Goal: Information Seeking & Learning: Learn about a topic

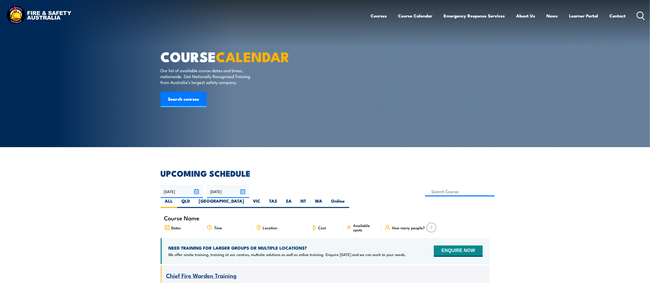
drag, startPoint x: 0, startPoint y: 0, endPoint x: 638, endPoint y: 16, distance: 638.2
click at [638, 16] on icon at bounding box center [640, 16] width 8 height 8
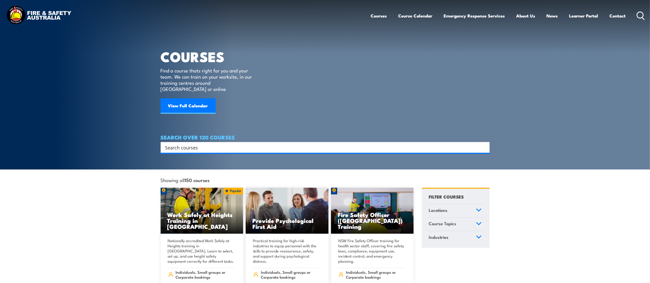
click at [186, 145] on div "Search" at bounding box center [325, 147] width 329 height 11
click at [207, 134] on h4 "SEARCH OVER 120 COURSES" at bounding box center [325, 137] width 329 height 6
click at [205, 144] on input "Search input" at bounding box center [321, 148] width 313 height 8
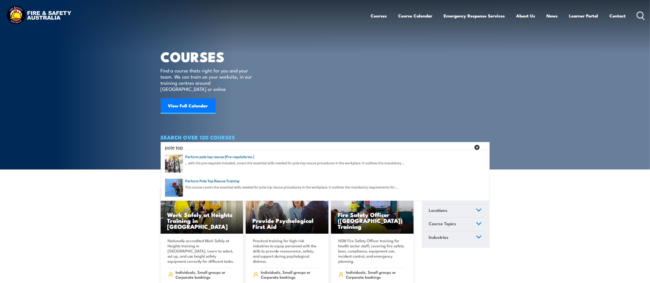
type input "pole top"
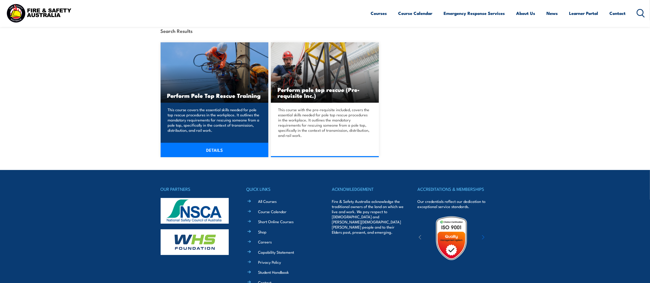
scroll to position [126, 0]
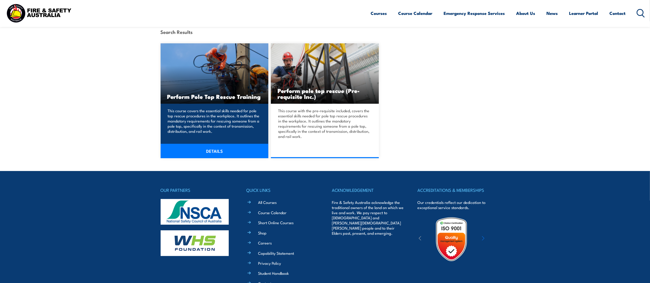
click at [209, 94] on h3 "Perform Pole Top Rescue Training" at bounding box center [214, 96] width 95 height 6
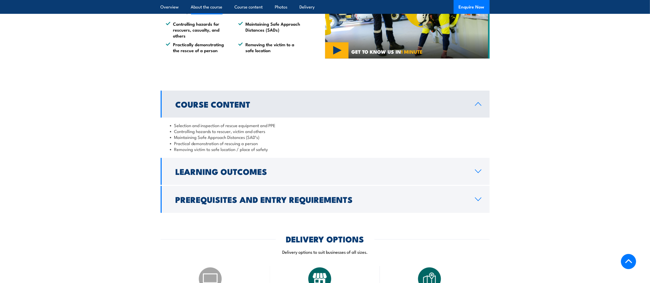
scroll to position [358, 0]
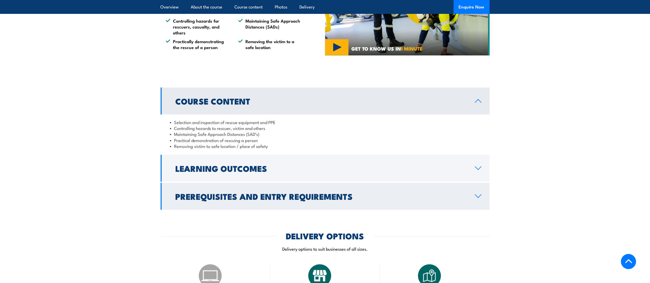
click at [220, 196] on h2 "Prerequisites and Entry Requirements" at bounding box center [320, 196] width 291 height 7
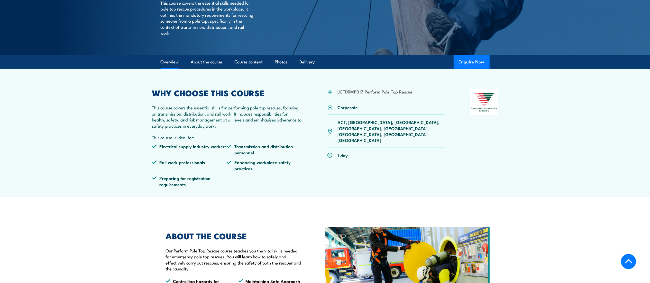
scroll to position [0, 0]
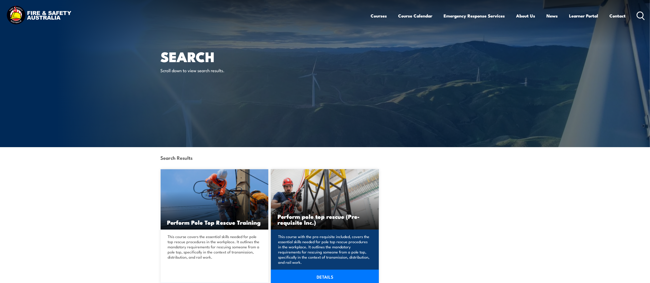
click at [295, 213] on h3 "Perform pole top rescue (Pre-requisite Inc.)" at bounding box center [324, 219] width 95 height 12
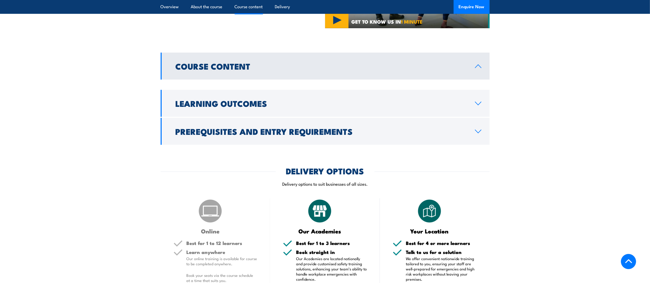
scroll to position [382, 0]
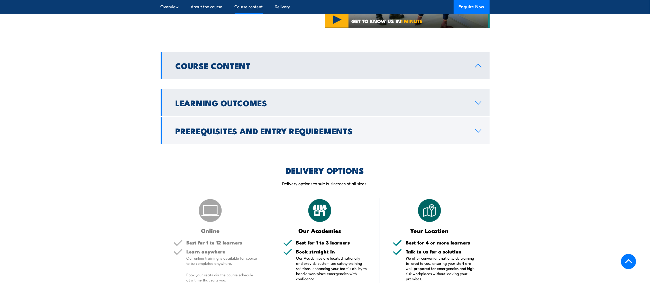
click at [357, 106] on h2 "Learning Outcomes" at bounding box center [320, 102] width 291 height 7
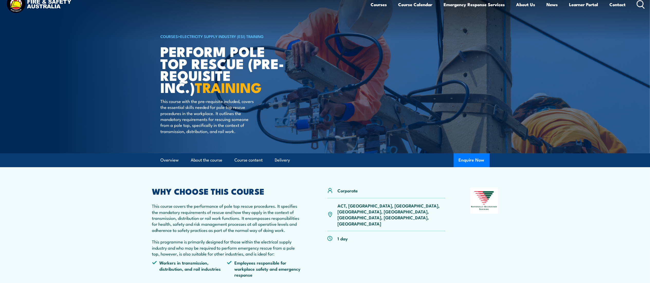
scroll to position [0, 0]
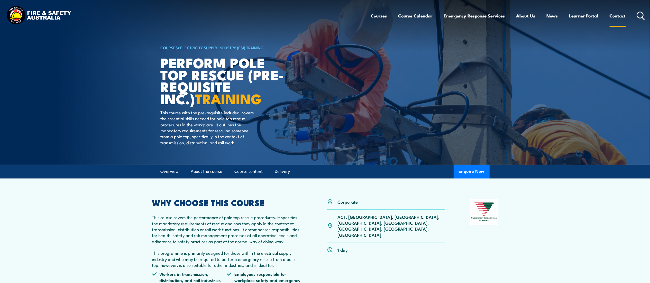
click at [623, 14] on link "Contact" at bounding box center [617, 16] width 16 height 14
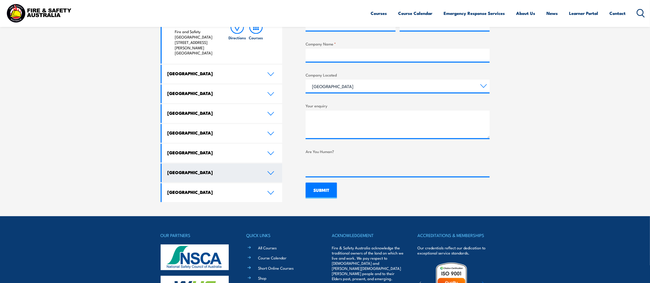
click at [269, 171] on icon at bounding box center [270, 173] width 7 height 4
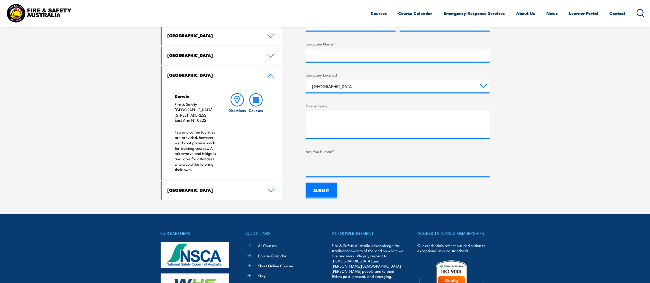
drag, startPoint x: 176, startPoint y: 112, endPoint x: 209, endPoint y: 118, distance: 33.7
click at [209, 118] on p "Fire & Safety Australia: 11 Nebo Road East Arm NT 0822" at bounding box center [196, 112] width 43 height 21
drag, startPoint x: 206, startPoint y: 116, endPoint x: 168, endPoint y: 111, distance: 38.3
click at [168, 111] on div "Darwin Fire & Safety Australia: 11 Nebo Road East Arm NT 0822 Tea and coffee fa…" at bounding box center [222, 132] width 121 height 95
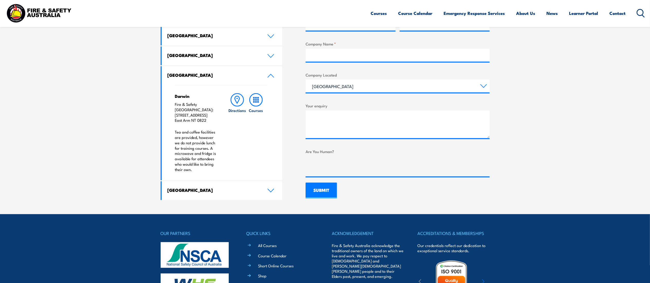
copy p "11 Nebo Road East Arm NT 0822"
